Goal: Communication & Community: Answer question/provide support

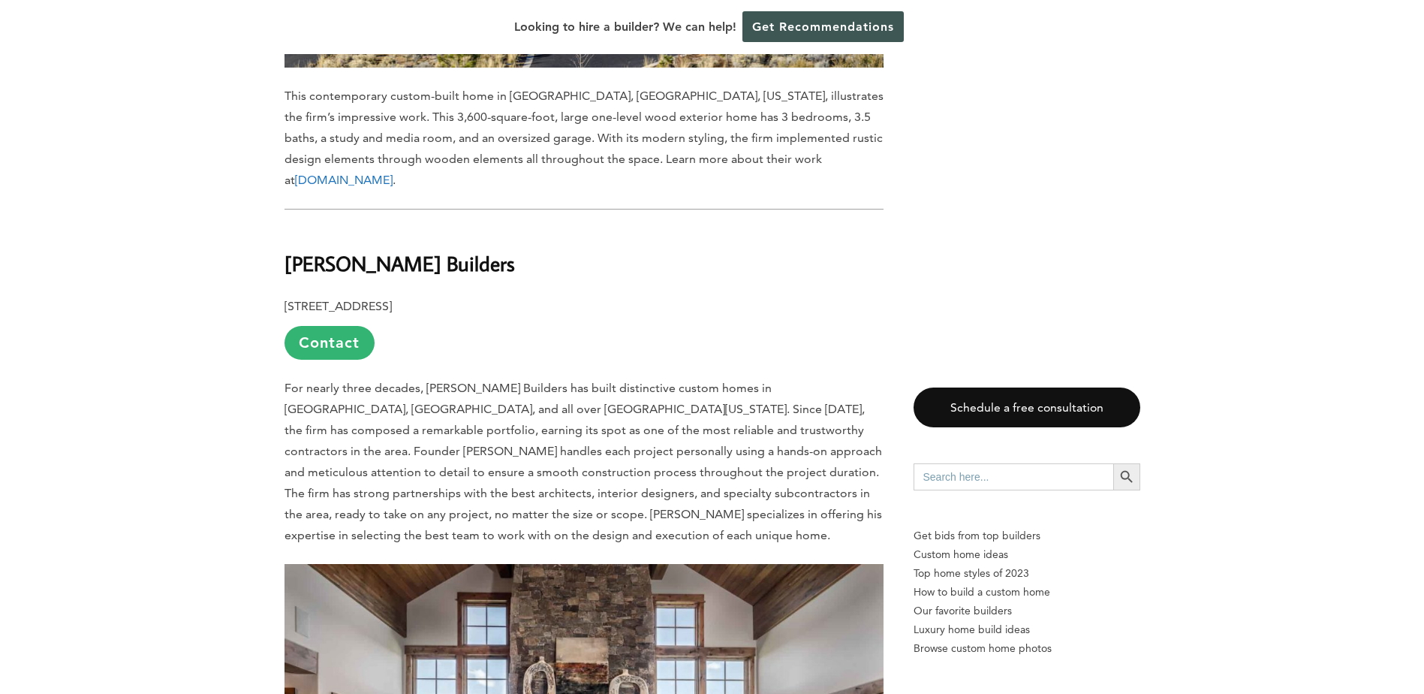
scroll to position [1802, 0]
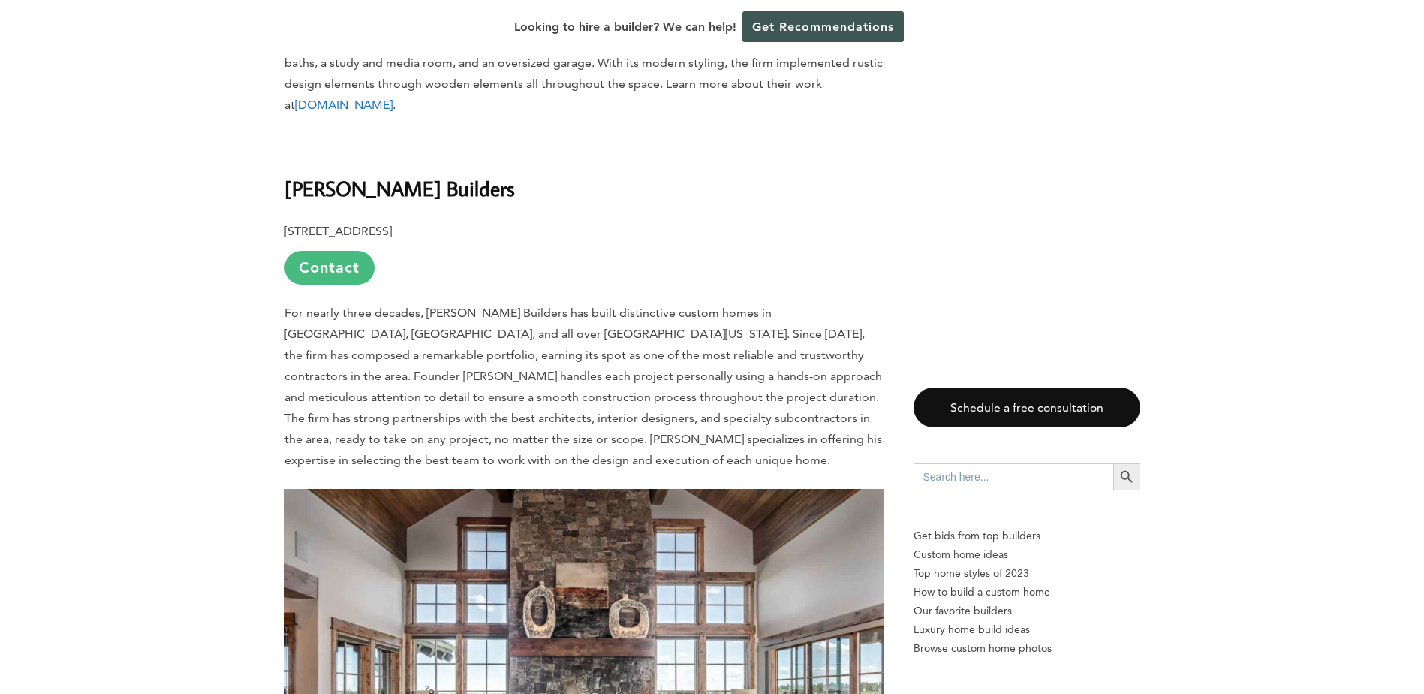
click at [332, 251] on link "Contact" at bounding box center [329, 268] width 90 height 34
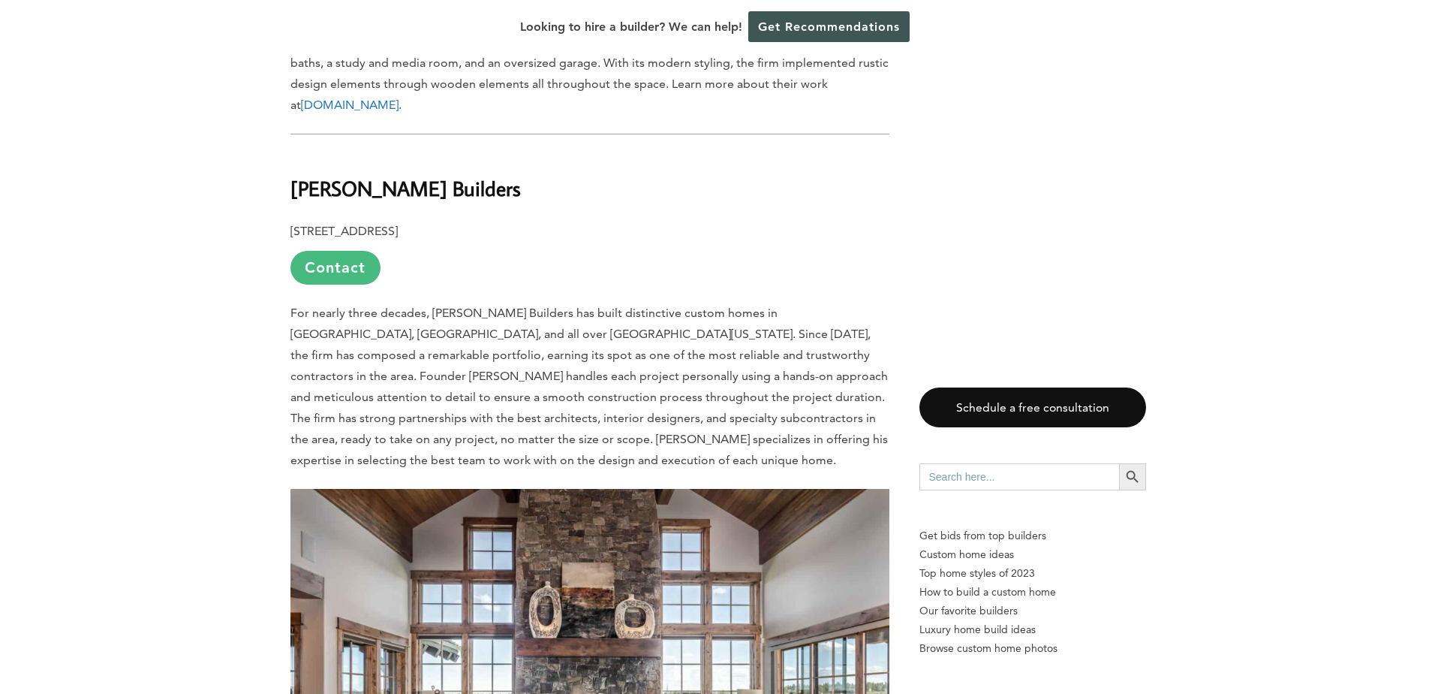
scroll to position [0, 0]
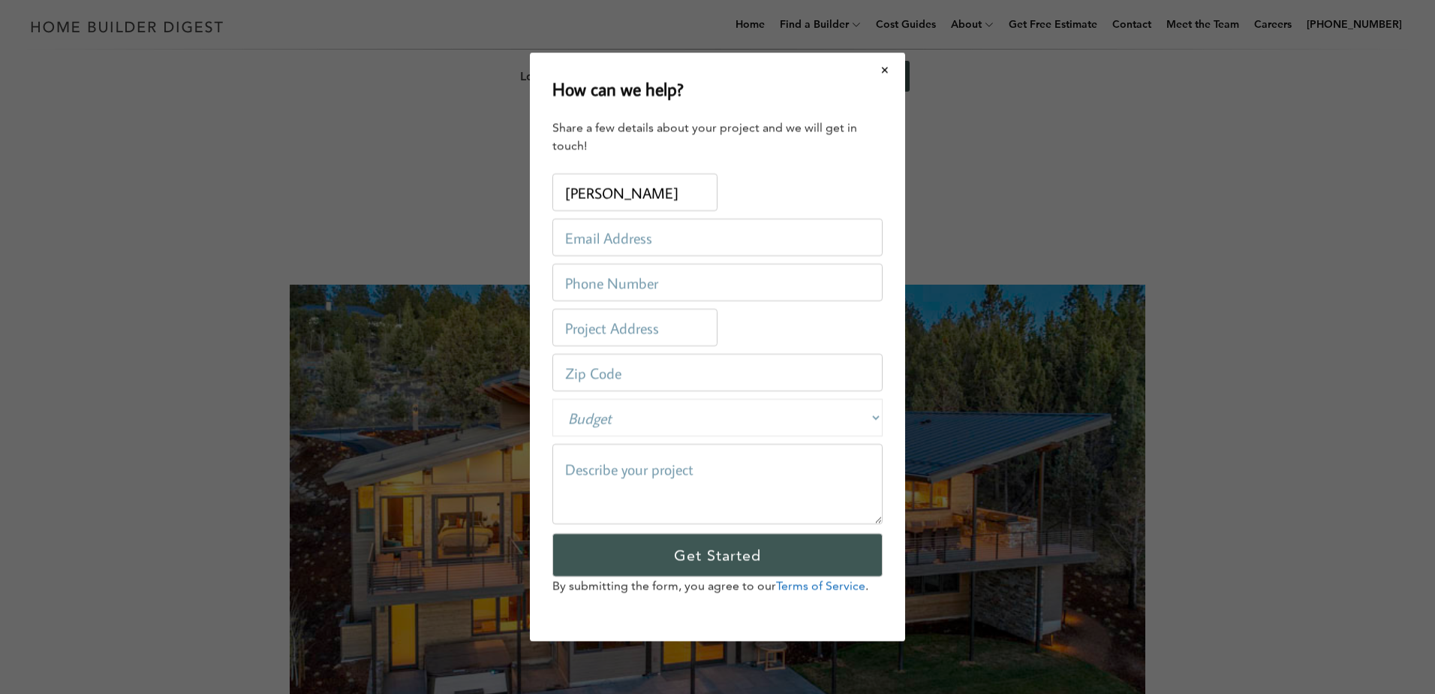
type input "[PERSON_NAME]"
click at [575, 238] on input "email" at bounding box center [717, 237] width 330 height 38
type input "[EMAIL_ADDRESS][DOMAIN_NAME]"
type input "[PHONE_NUMBER]"
type input "97701"
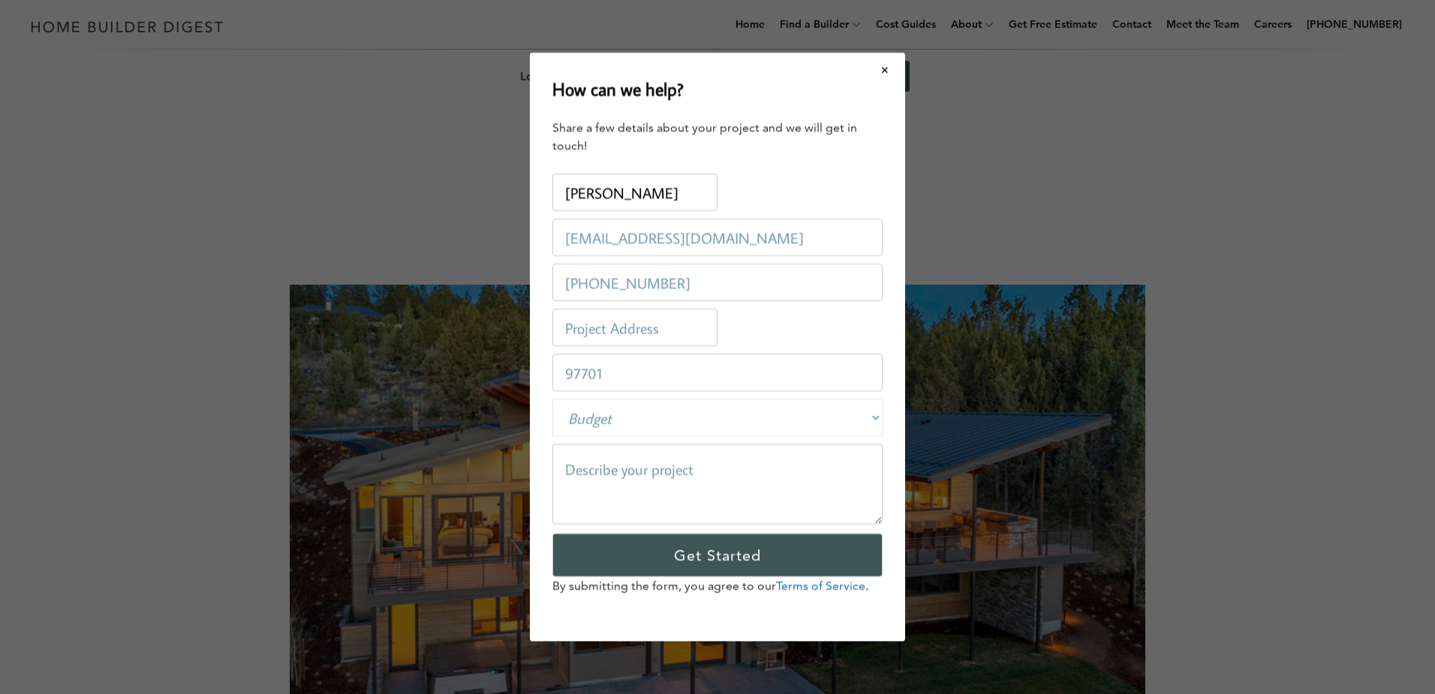
click at [564, 462] on textarea at bounding box center [717, 484] width 330 height 80
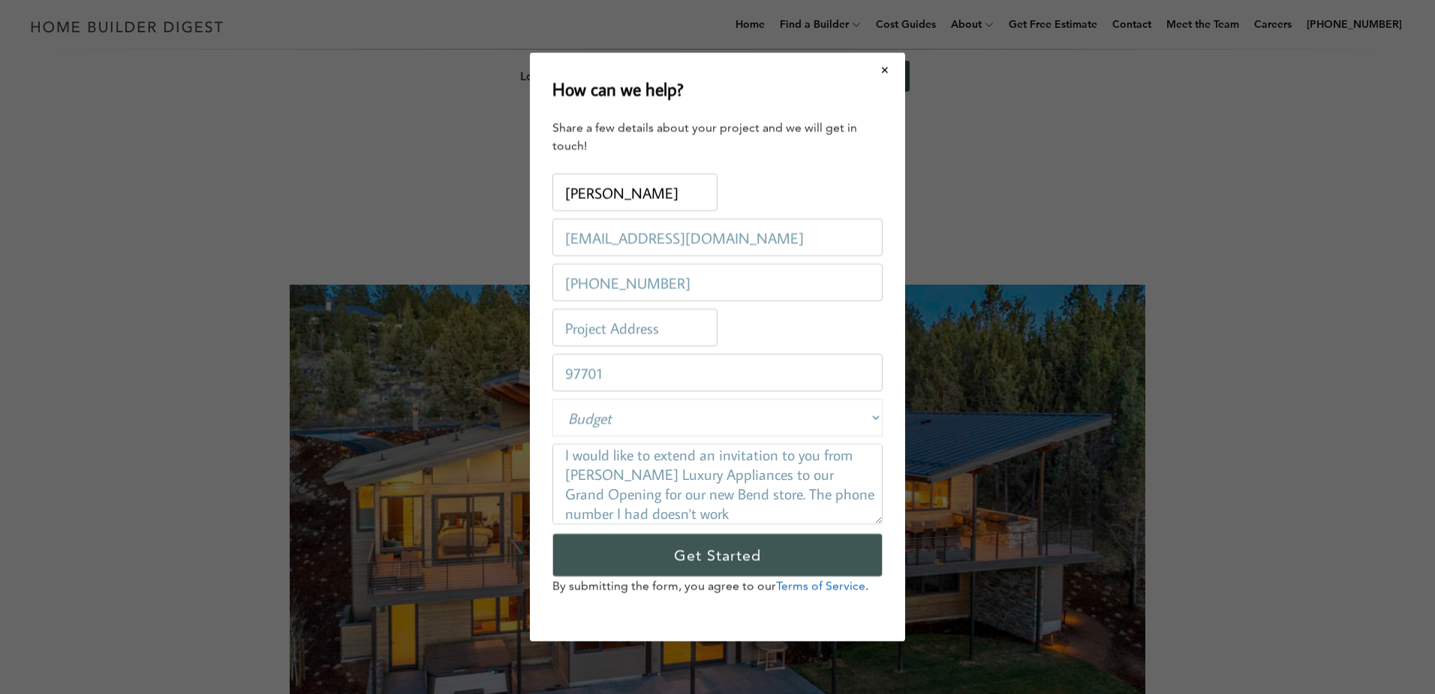
click at [861, 494] on textarea "I would like to extend an invitation to you from [PERSON_NAME] Luxury Appliance…" at bounding box center [717, 484] width 330 height 80
click at [674, 514] on textarea "I would like to extend an invitation to you from [PERSON_NAME] Luxury Appliance…" at bounding box center [717, 484] width 330 height 80
click at [659, 516] on textarea "I would like to extend an invitation to you from [PERSON_NAME] Luxury Appliance…" at bounding box center [717, 484] width 330 height 80
click at [792, 513] on textarea "I would like to extend an invitation to you from [PERSON_NAME] Luxury Appliance…" at bounding box center [717, 484] width 330 height 80
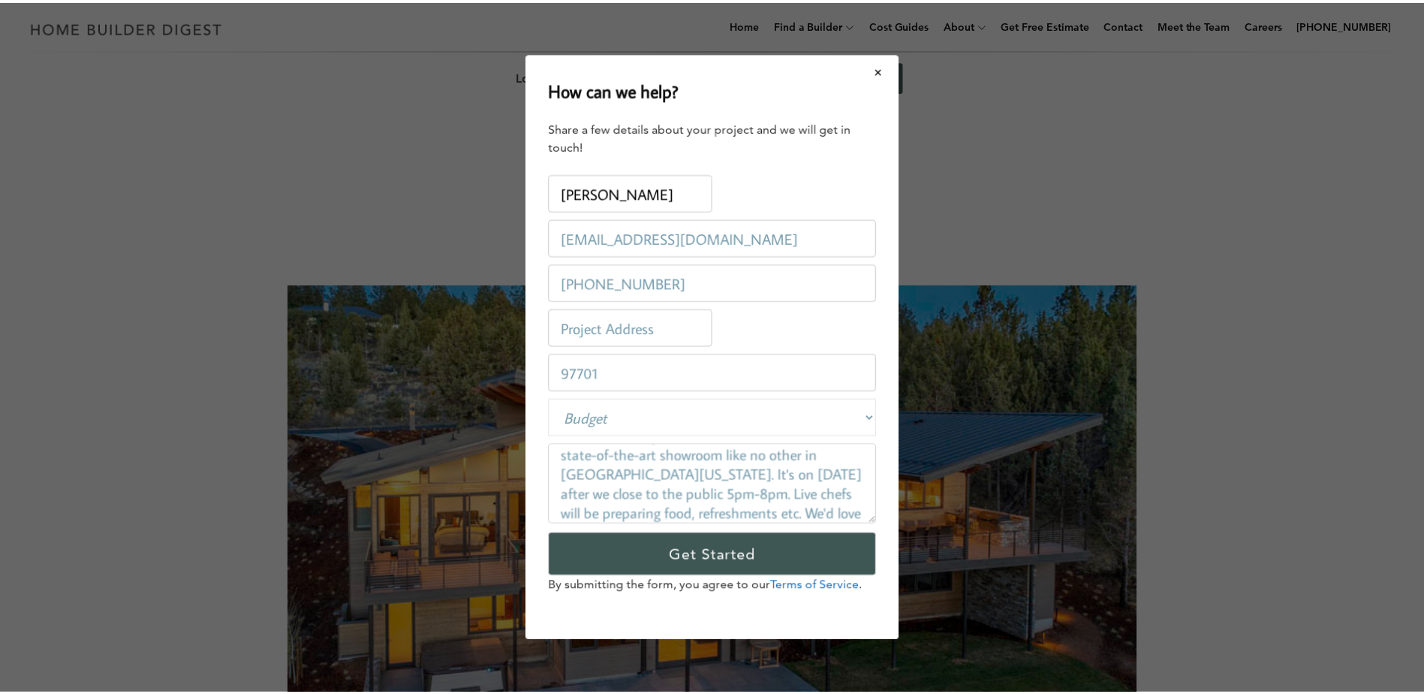
scroll to position [131, 0]
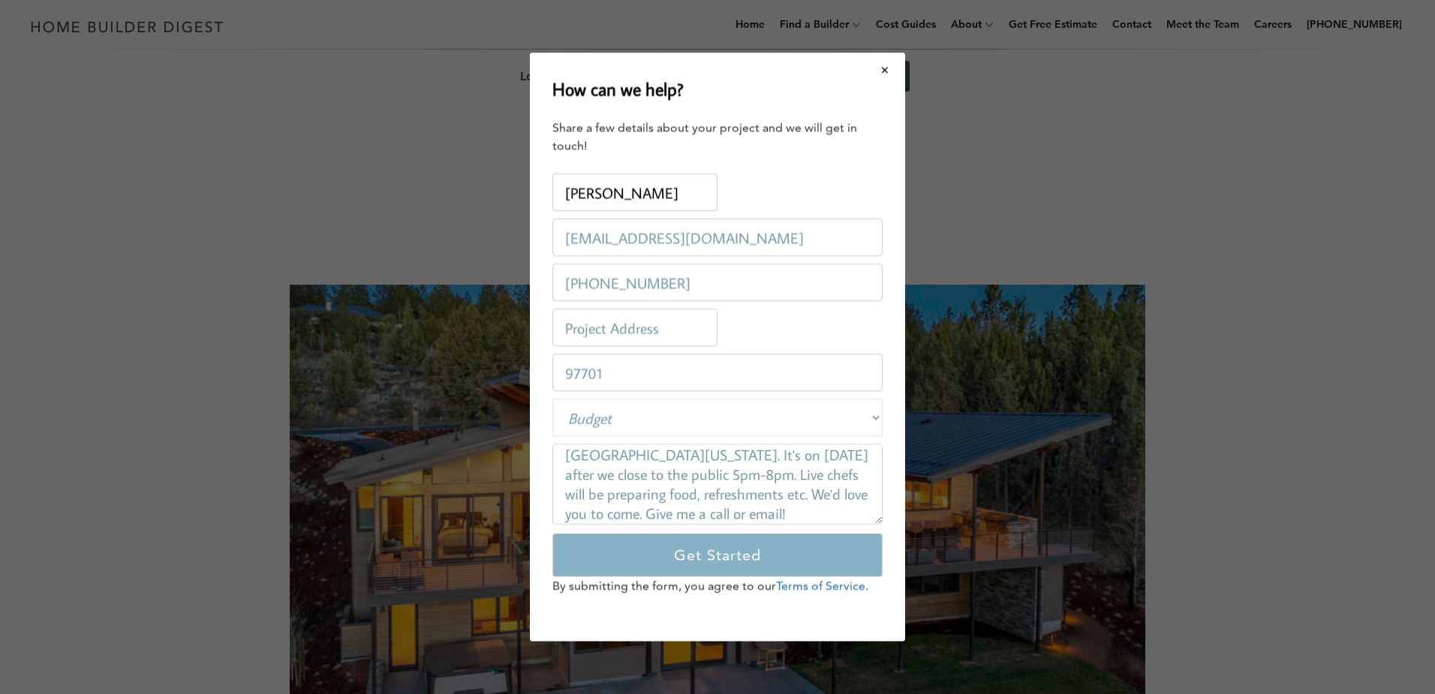
type textarea "I would like to extend an invitation to you from [PERSON_NAME] Luxury Appliance…"
click at [706, 554] on input "Get Started" at bounding box center [717, 555] width 330 height 44
